Goal: Information Seeking & Learning: Learn about a topic

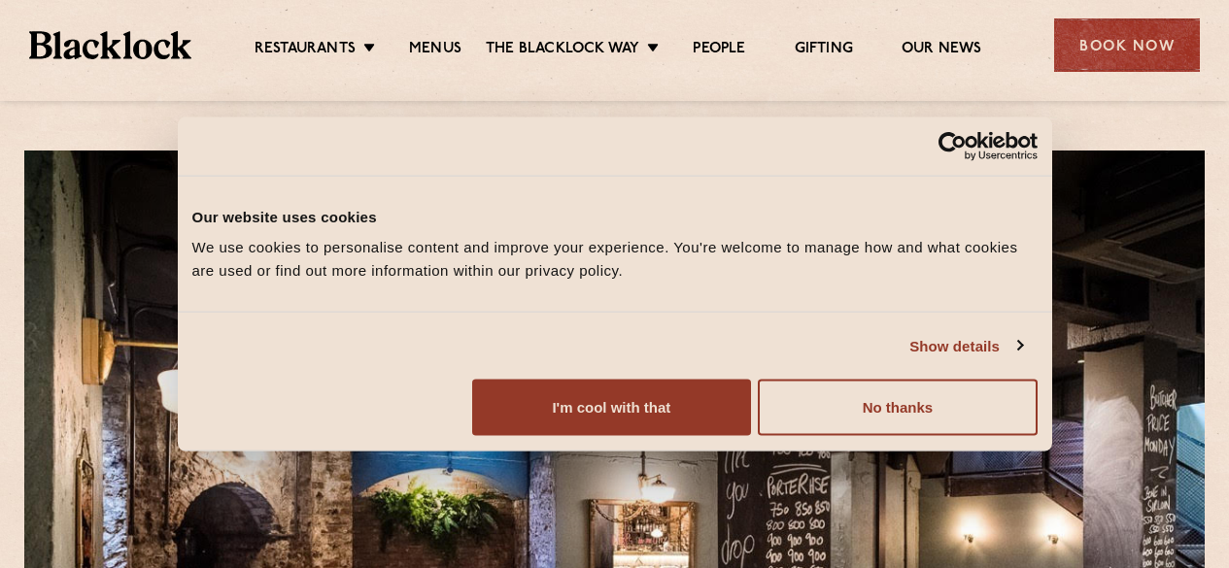
click at [751, 428] on button "I'm cool with that" at bounding box center [611, 408] width 279 height 56
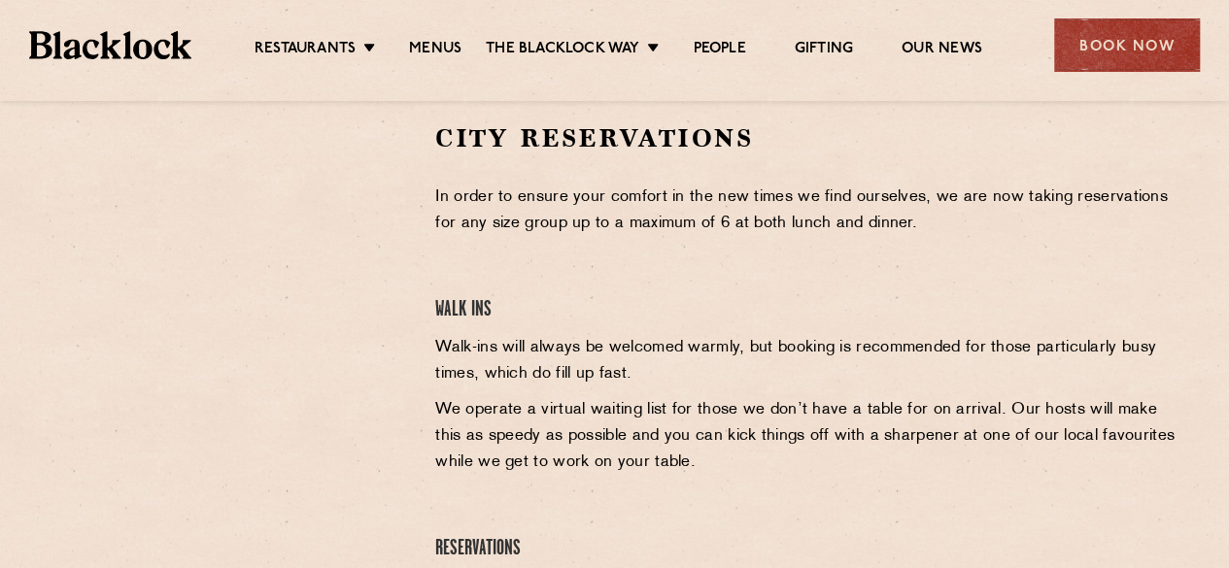
scroll to position [680, 0]
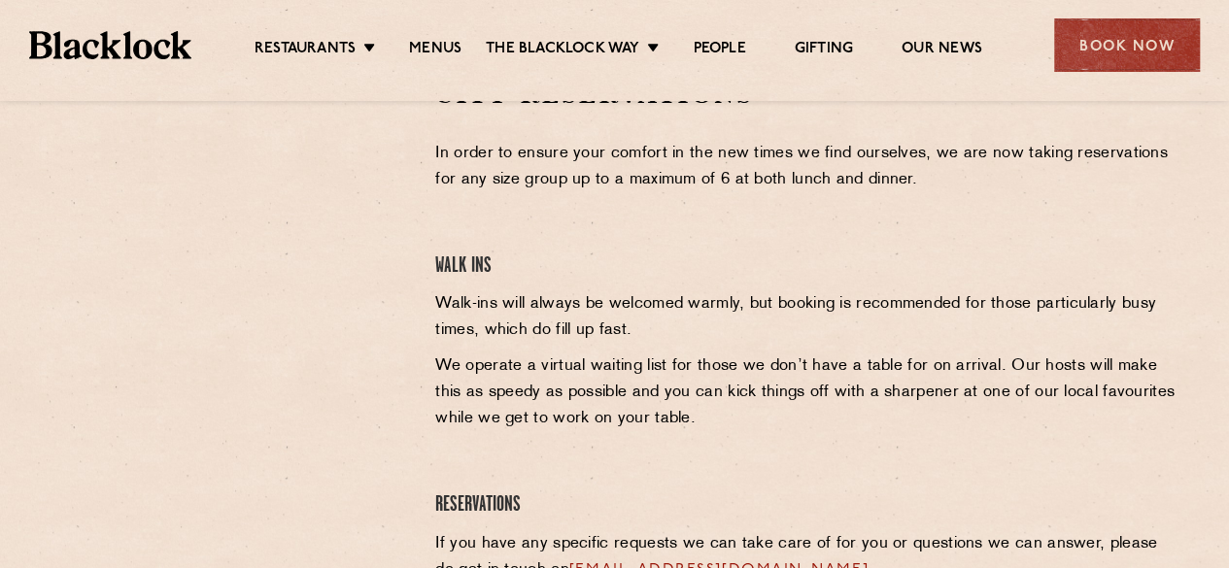
drag, startPoint x: 664, startPoint y: 377, endPoint x: 640, endPoint y: 365, distance: 26.9
click at [664, 377] on p "We operate a virtual waiting list for those we don’t have a table for on arriva…" at bounding box center [807, 393] width 745 height 79
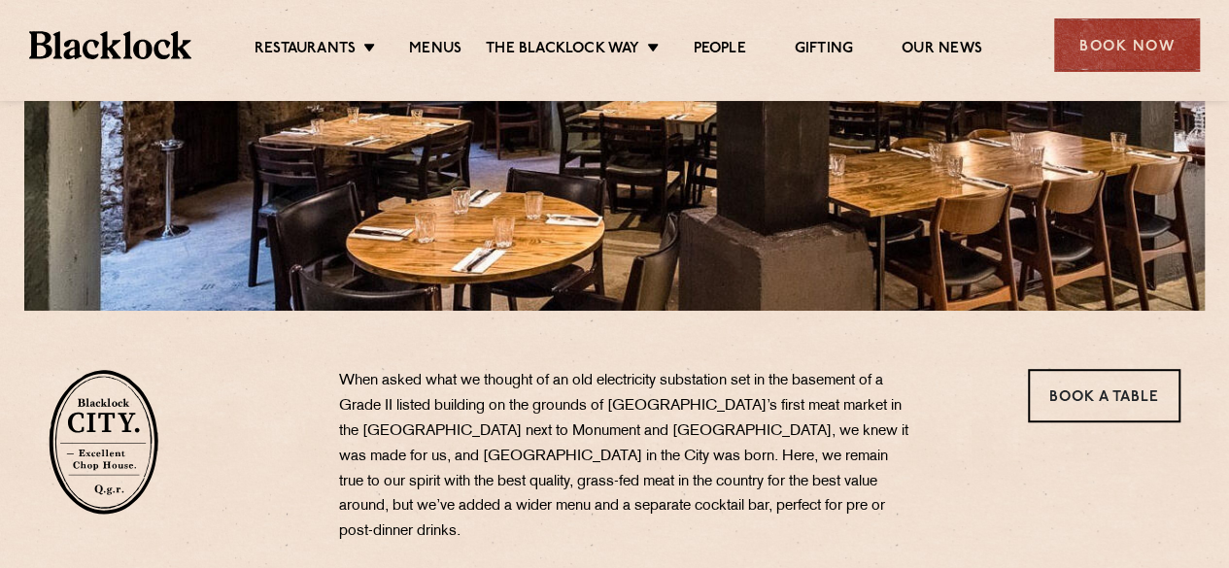
scroll to position [777, 0]
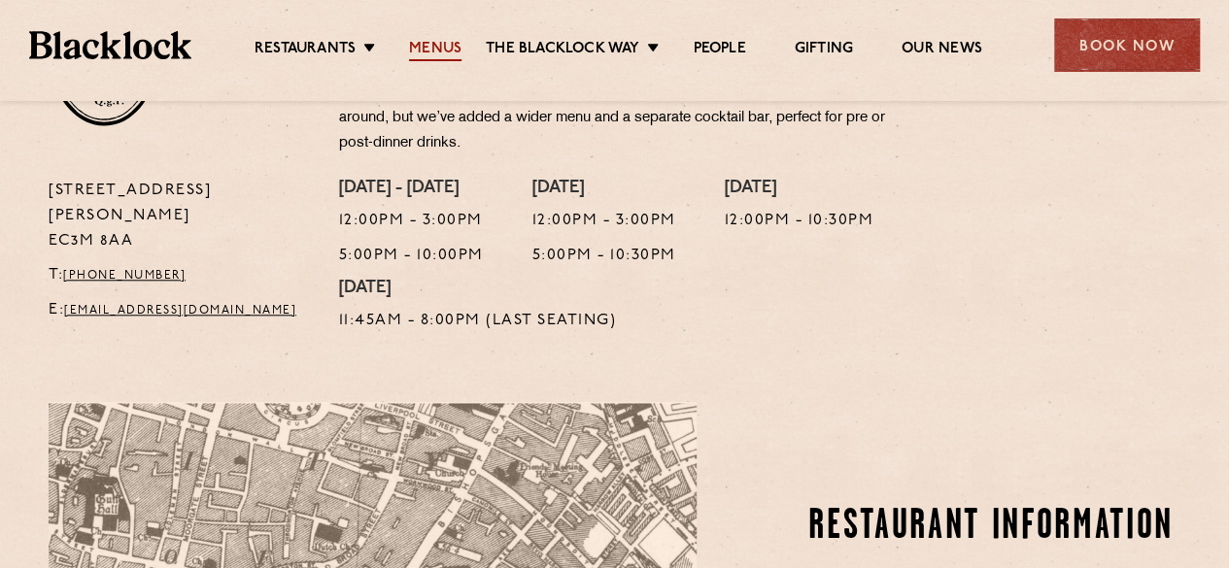
click at [420, 52] on link "Menus" at bounding box center [435, 50] width 52 height 21
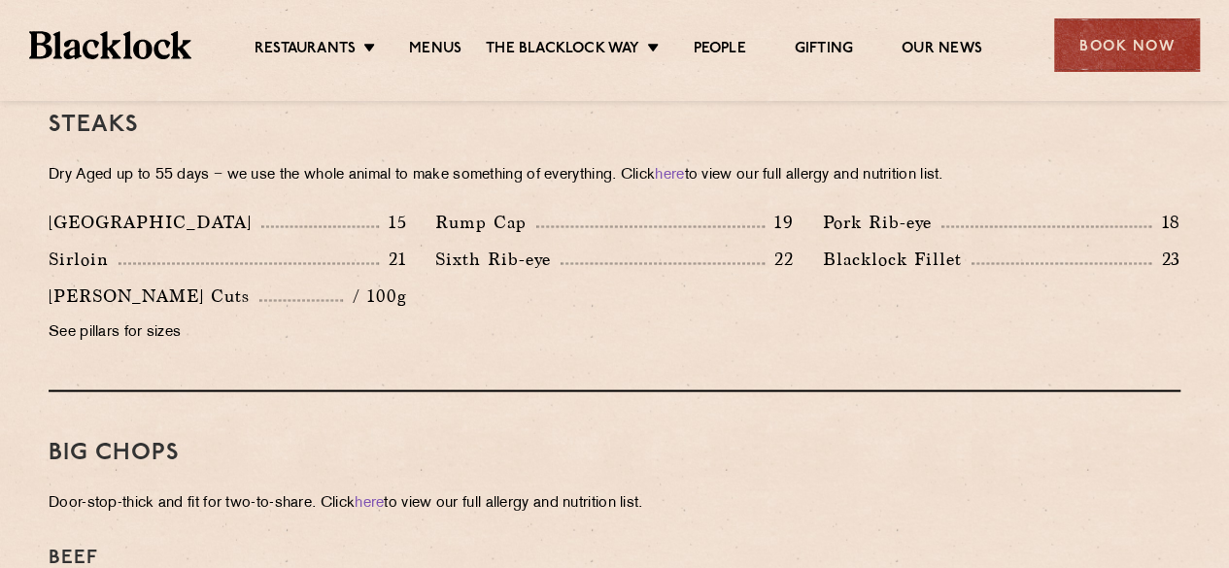
scroll to position [1749, 0]
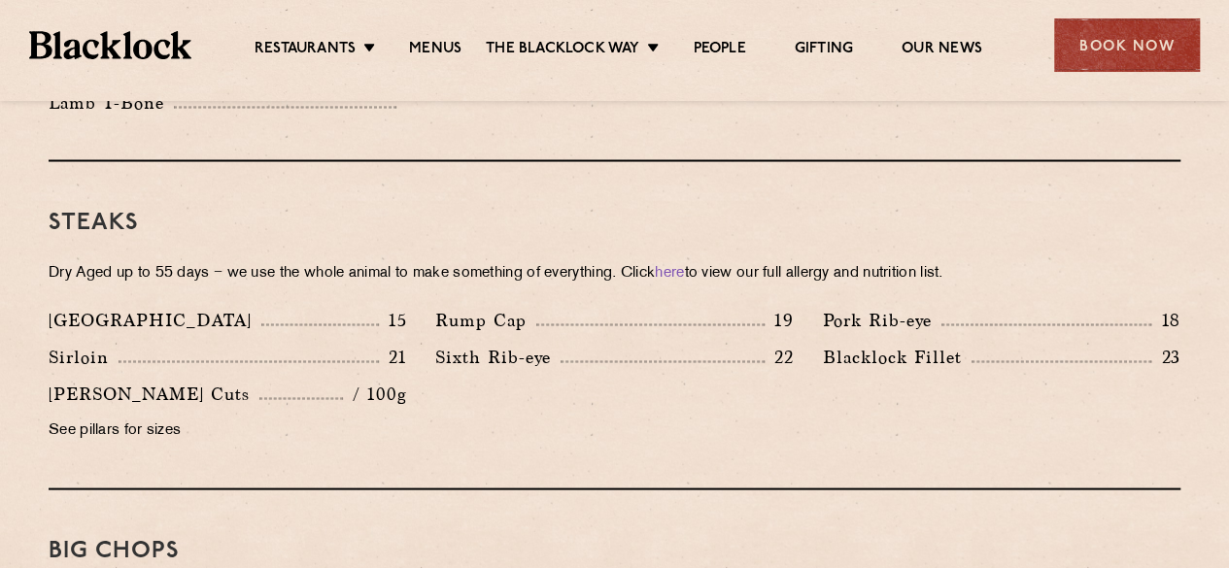
click at [189, 210] on h3 "Steaks" at bounding box center [615, 222] width 1132 height 25
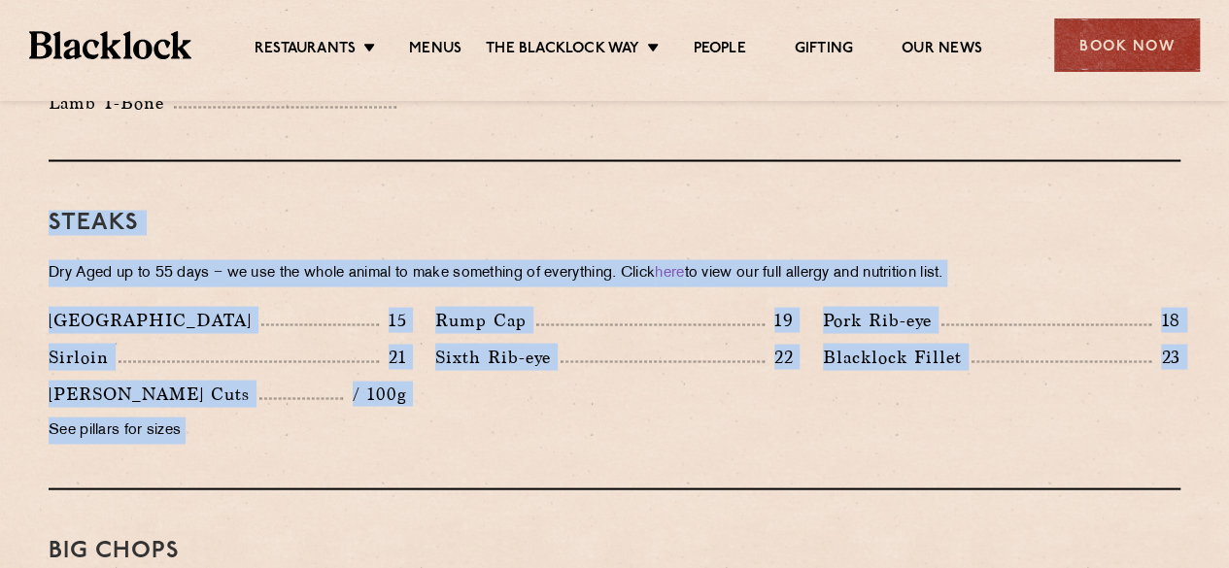
drag, startPoint x: 189, startPoint y: 193, endPoint x: 357, endPoint y: 417, distance: 279.0
click at [355, 417] on div "Steaks Dry Aged up to 55 days − we use the whole animal to make something of ev…" at bounding box center [615, 325] width 1132 height 328
click at [357, 417] on div "[PERSON_NAME] Cuts / 100g See pillars for sizes" at bounding box center [227, 417] width 387 height 74
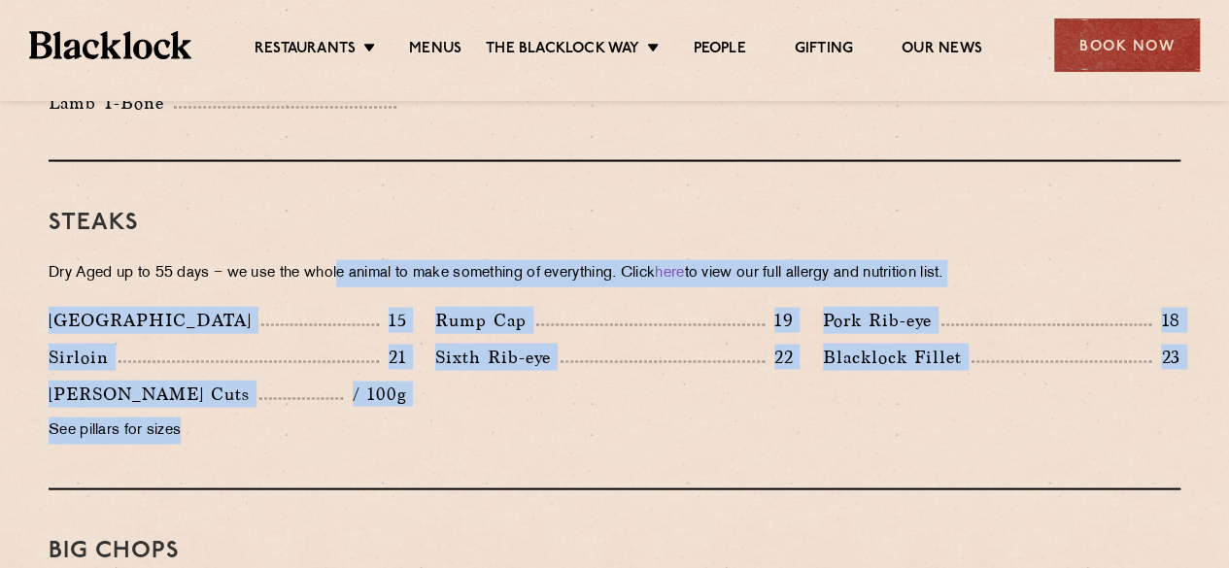
drag, startPoint x: 393, startPoint y: 394, endPoint x: 345, endPoint y: 222, distance: 178.7
click at [345, 223] on div "Steaks Dry Aged up to 55 days − we use the whole animal to make something of ev…" at bounding box center [615, 325] width 1132 height 328
click at [345, 222] on div "Steaks Dry Aged up to 55 days − we use the whole animal to make something of ev…" at bounding box center [615, 325] width 1132 height 328
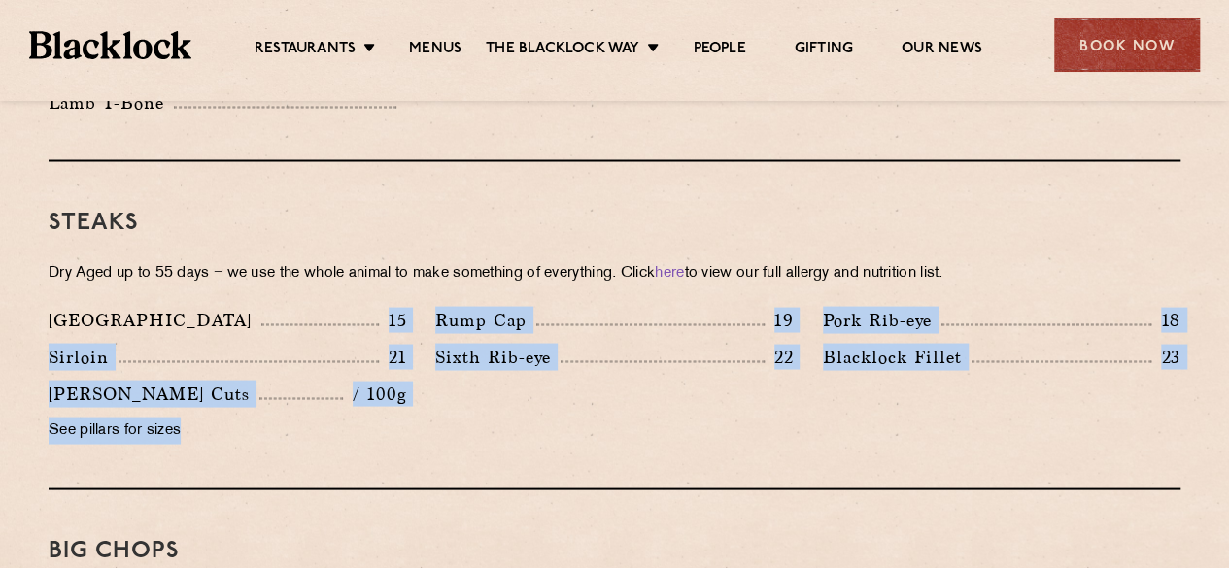
drag, startPoint x: 326, startPoint y: 405, endPoint x: 134, endPoint y: 283, distance: 228.0
click at [134, 306] on div "Denver 15 Rump Cap 19 Pork Rib-eye 18 Sirloin 21 Sixth Rib-eye 22 [PERSON_NAME]…" at bounding box center [614, 380] width 1161 height 148
click at [134, 306] on div "[GEOGRAPHIC_DATA] 15" at bounding box center [227, 319] width 357 height 27
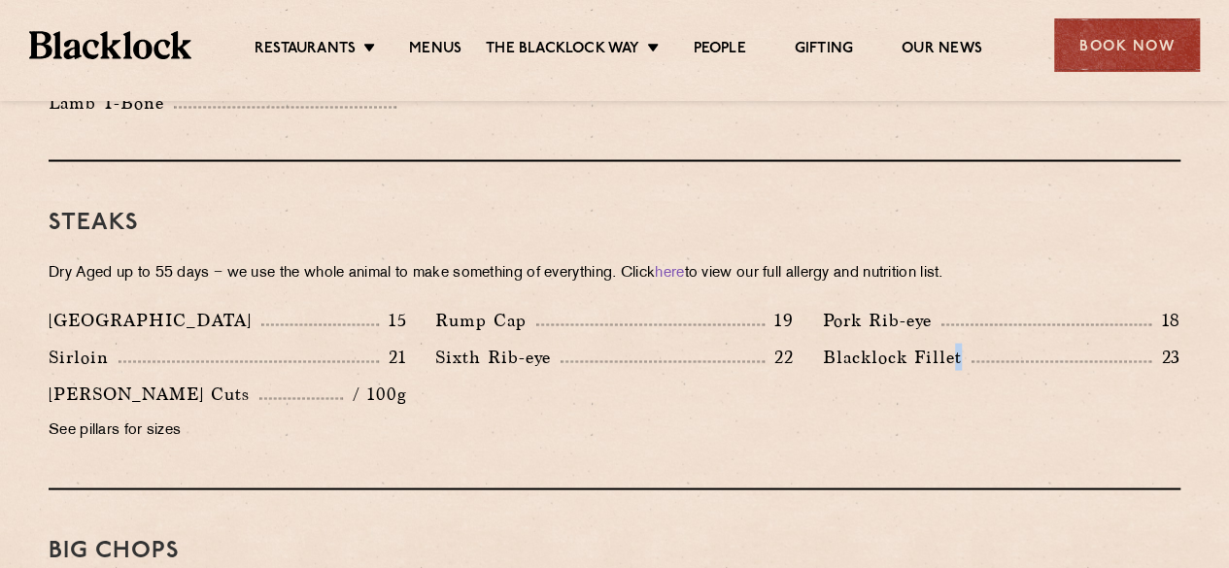
click at [957, 376] on div "Denver 15 Rump Cap 19 Pork Rib-eye 18 Sirloin 21 Sixth Rib-eye 22 [PERSON_NAME]…" at bounding box center [614, 380] width 1161 height 148
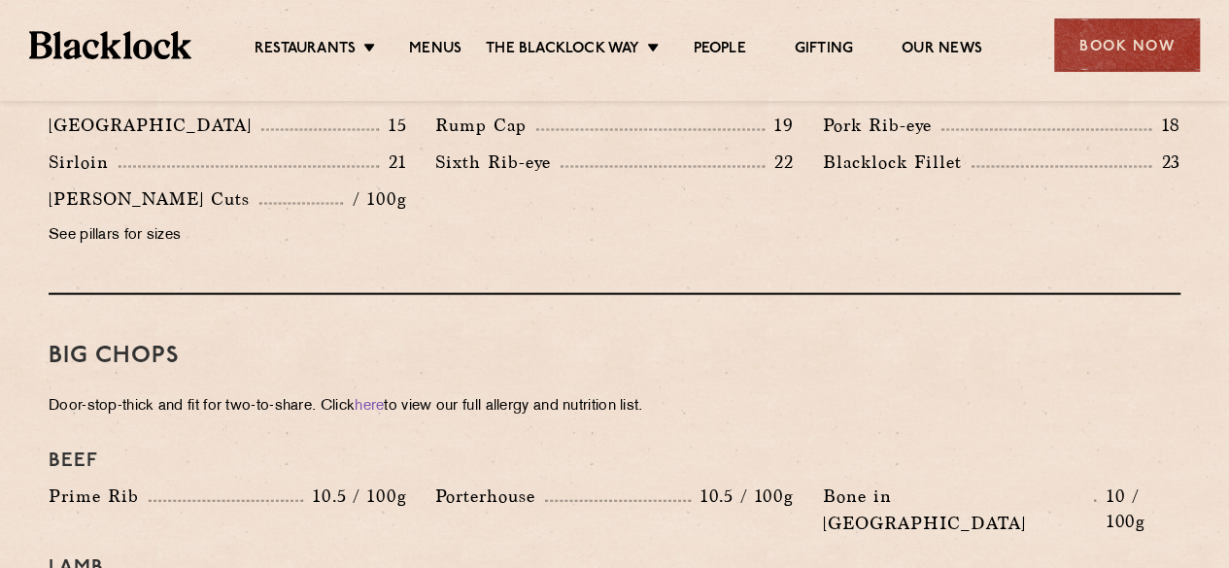
click at [596, 344] on h3 "Big Chops" at bounding box center [615, 356] width 1132 height 25
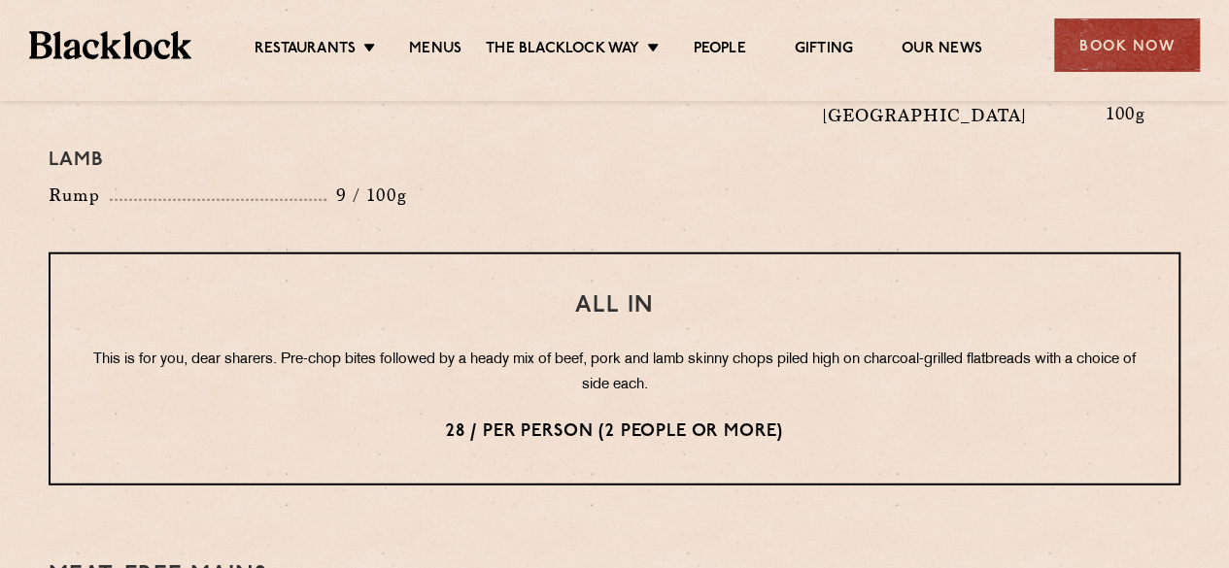
scroll to position [2526, 0]
